Goal: Submit feedback/report problem

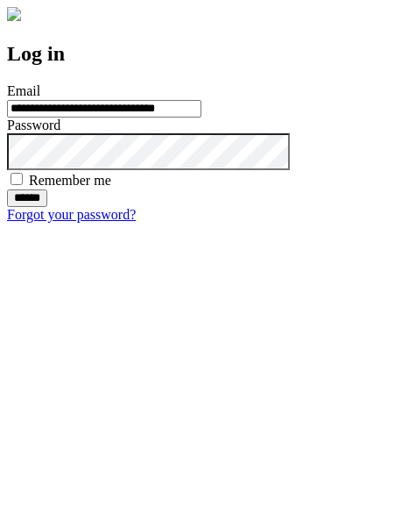
type input "**********"
click at [47, 207] on input "******" at bounding box center [27, 198] width 40 height 18
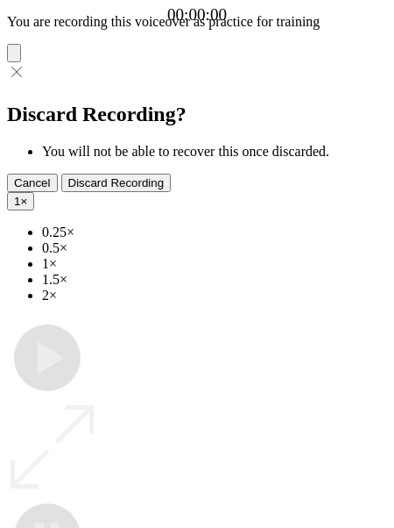
type input "**********"
